Goal: Transaction & Acquisition: Purchase product/service

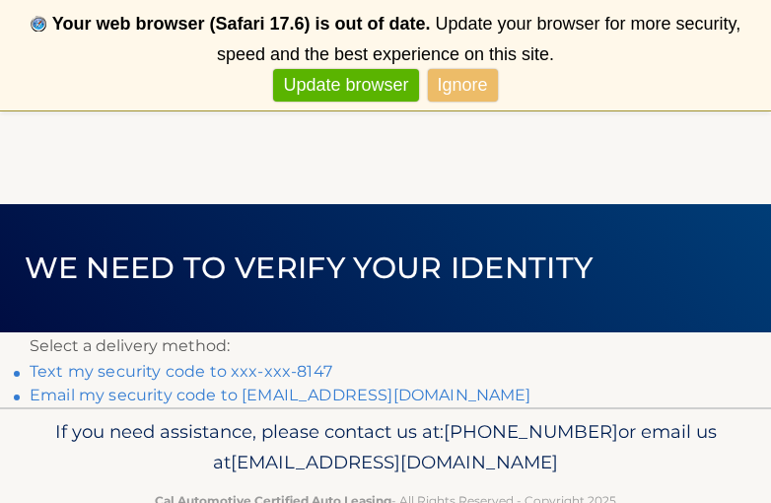
scroll to position [36, 0]
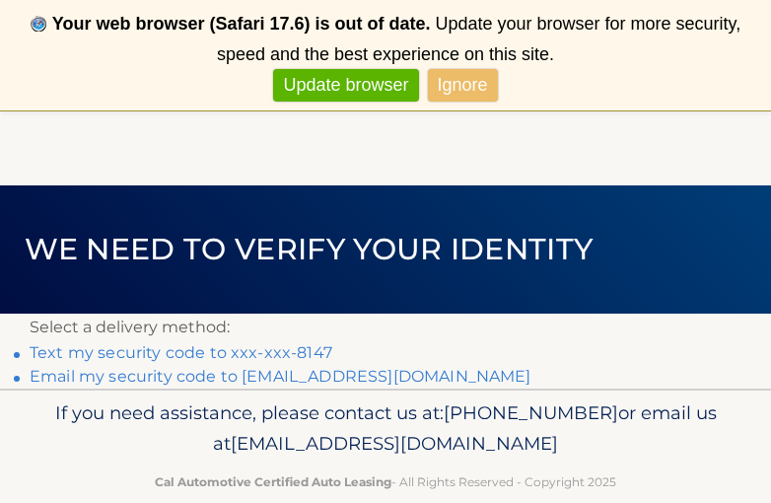
click at [186, 351] on link "Text my security code to xxx-xxx-8147" at bounding box center [181, 352] width 303 height 19
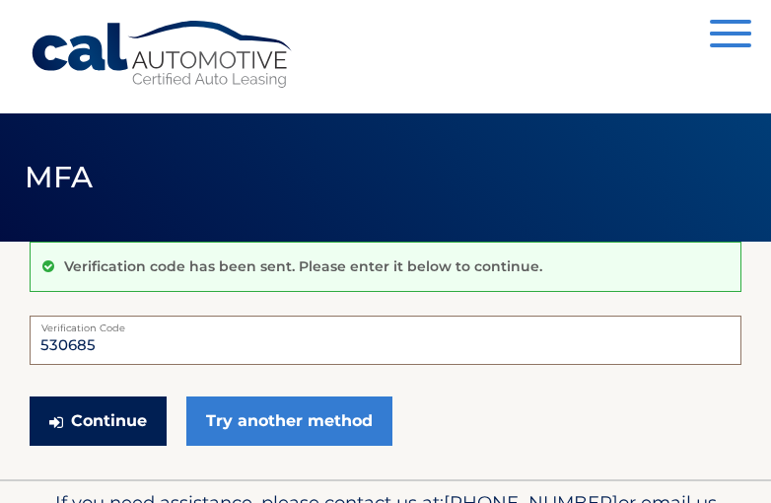
type input "530685"
click at [133, 423] on button "Continue" at bounding box center [98, 420] width 137 height 49
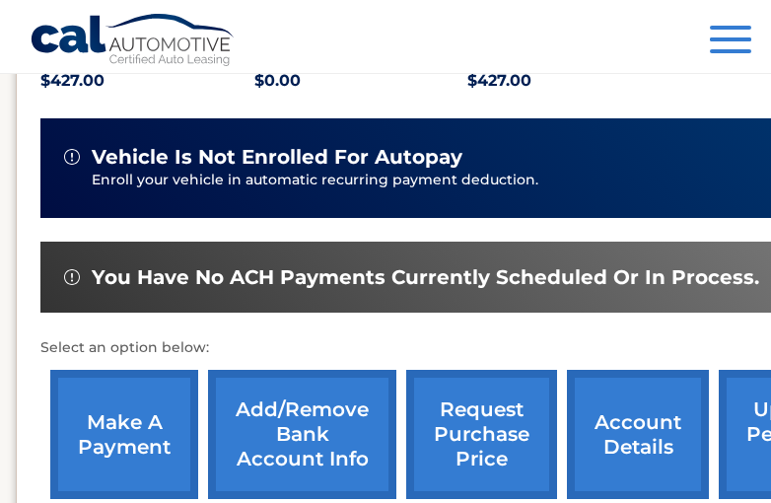
scroll to position [464, 14]
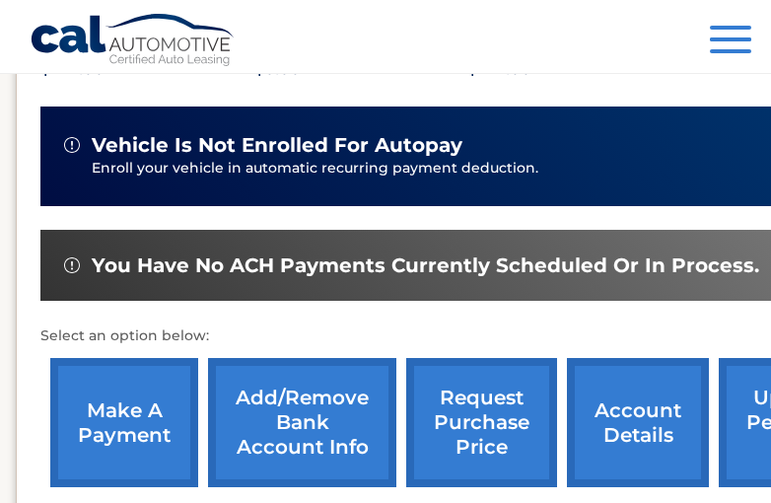
click at [152, 412] on link "make a payment" at bounding box center [124, 422] width 148 height 129
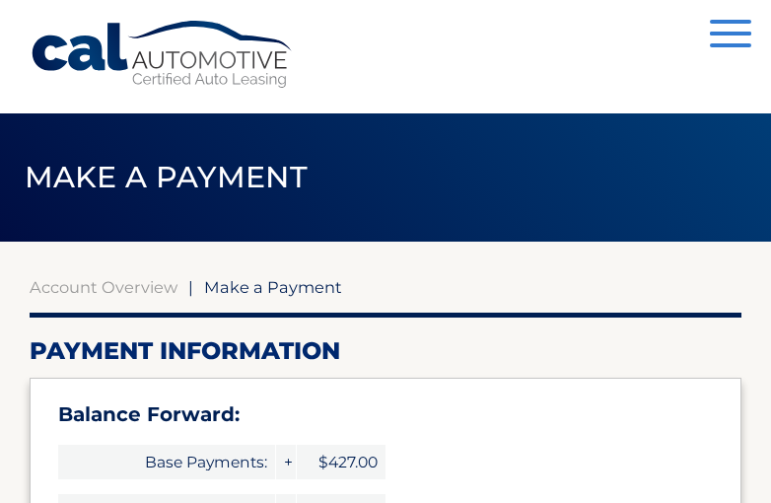
select select "OWY0YzYzOGQtYmRjNy00NTFkLWI0MDktZWE3ZTdhMmEyNjk2"
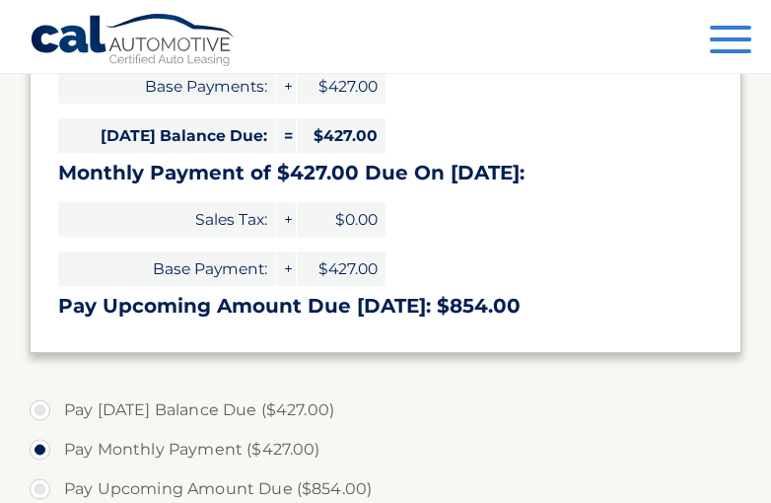
scroll to position [378, 0]
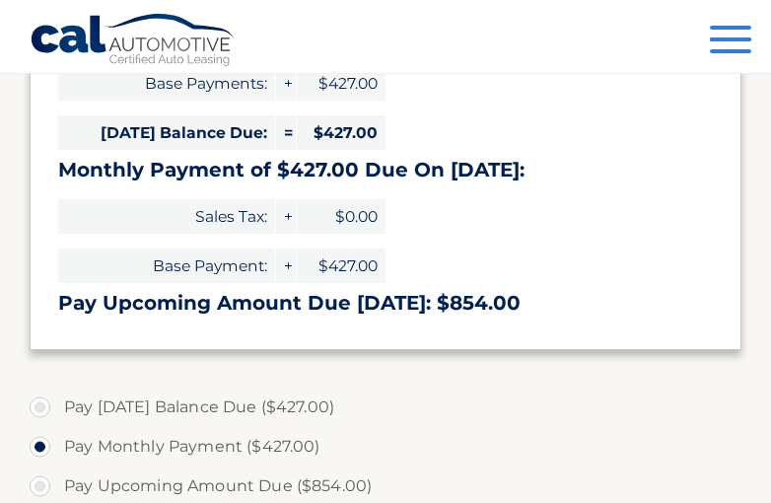
click at [196, 406] on label "Pay [DATE] Balance Due ($427.00)" at bounding box center [386, 406] width 712 height 39
click at [57, 406] on input "Pay [DATE] Balance Due ($427.00)" at bounding box center [47, 403] width 20 height 32
radio input "true"
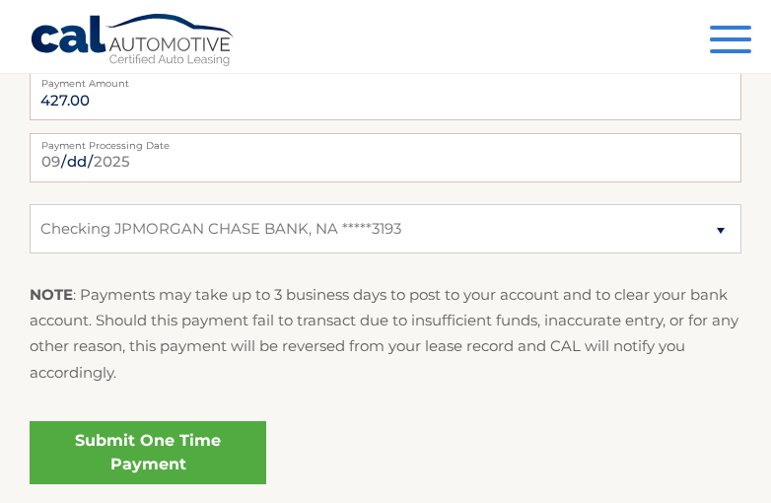
scroll to position [940, 0]
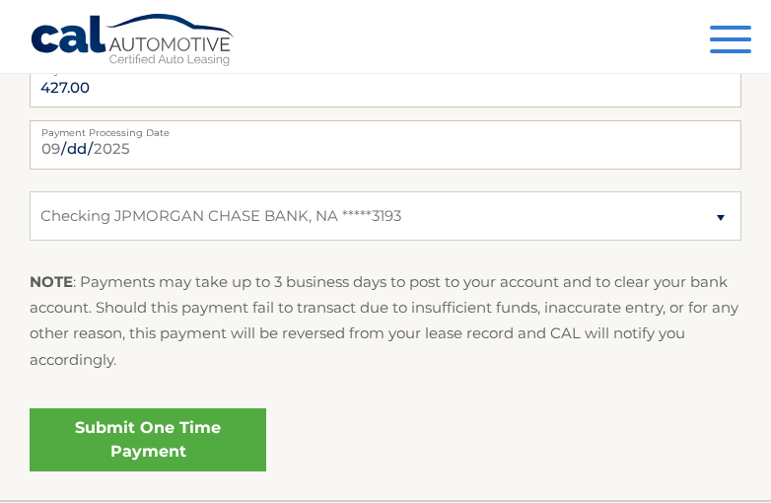
click at [171, 425] on link "Submit One Time Payment" at bounding box center [148, 439] width 237 height 63
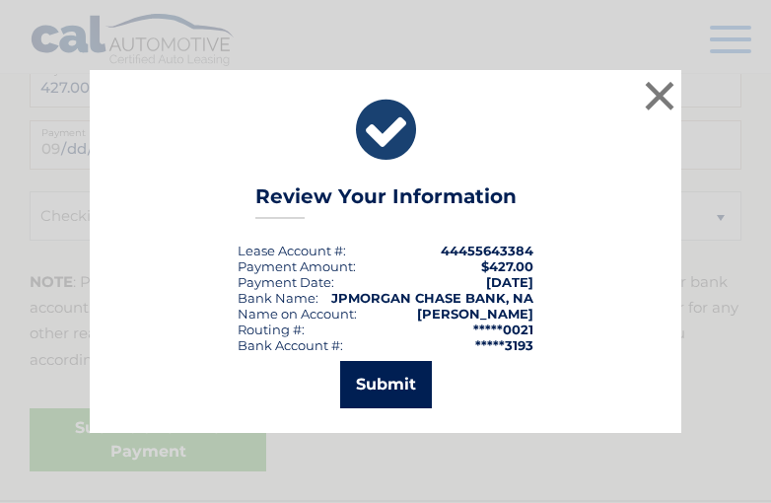
click at [404, 382] on button "Submit" at bounding box center [386, 384] width 92 height 47
